Goal: Obtain resource: Obtain resource

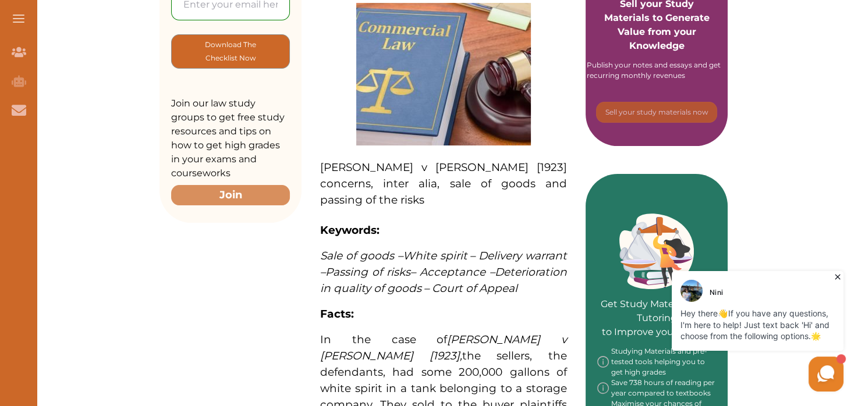
scroll to position [239, 0]
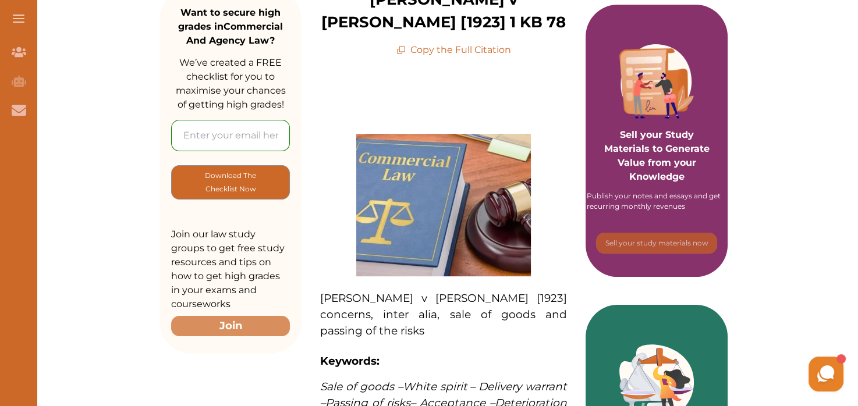
scroll to position [167, 0]
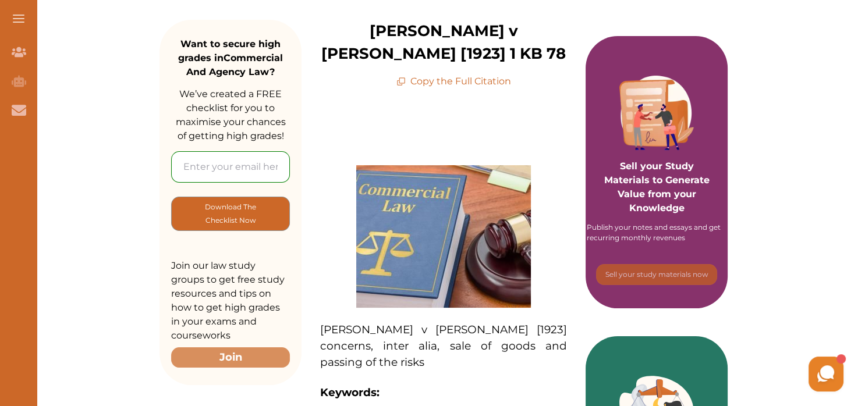
click at [461, 75] on p "Copy the Full Citation" at bounding box center [454, 82] width 115 height 14
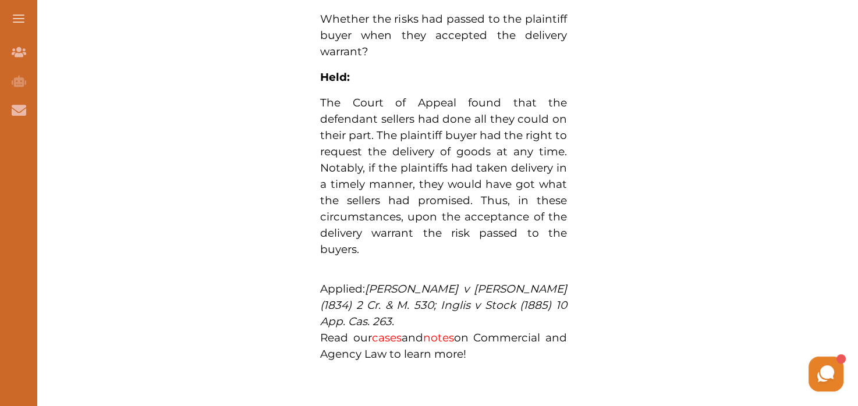
scroll to position [921, 0]
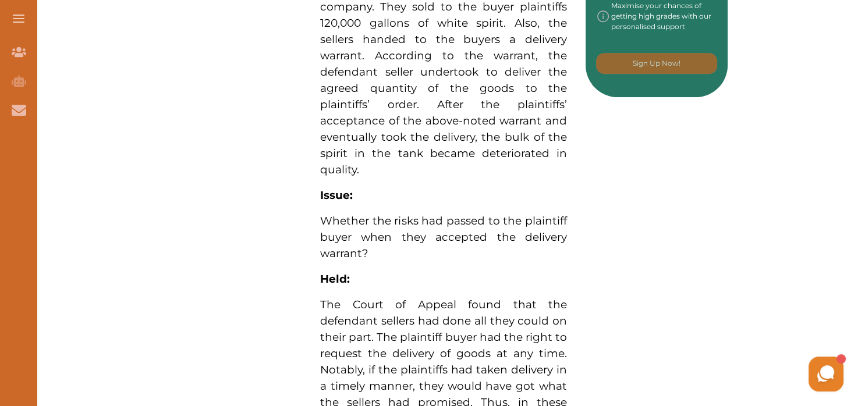
scroll to position [730, 0]
